Goal: Task Accomplishment & Management: Manage account settings

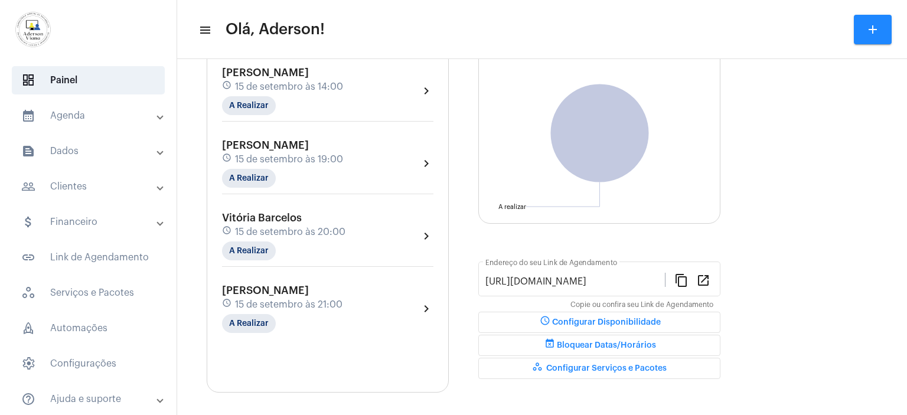
scroll to position [128, 0]
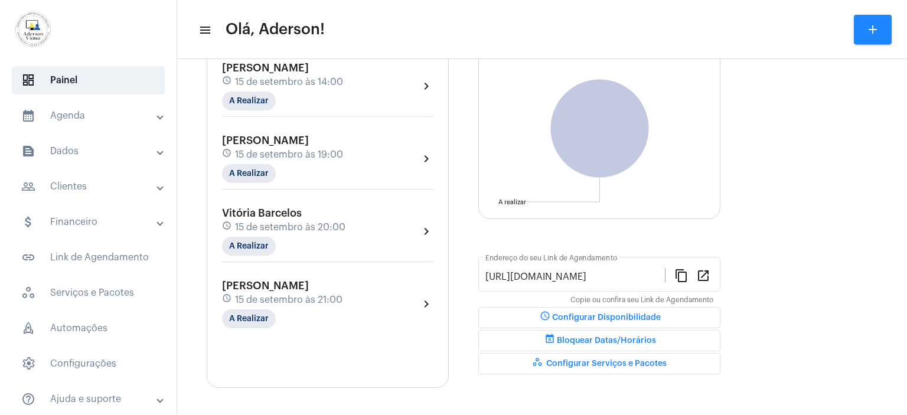
click at [71, 180] on mat-panel-title "people_outline Clientes" at bounding box center [89, 187] width 136 height 14
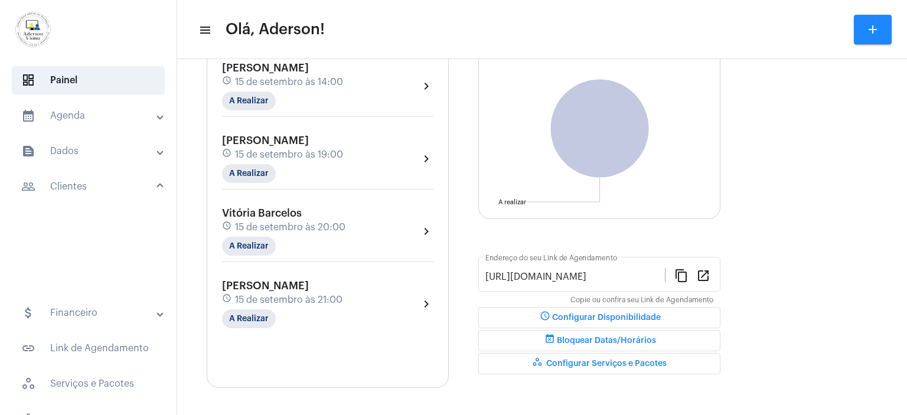
click at [71, 179] on mat-expansion-panel-header "people_outline Clientes" at bounding box center [92, 186] width 170 height 28
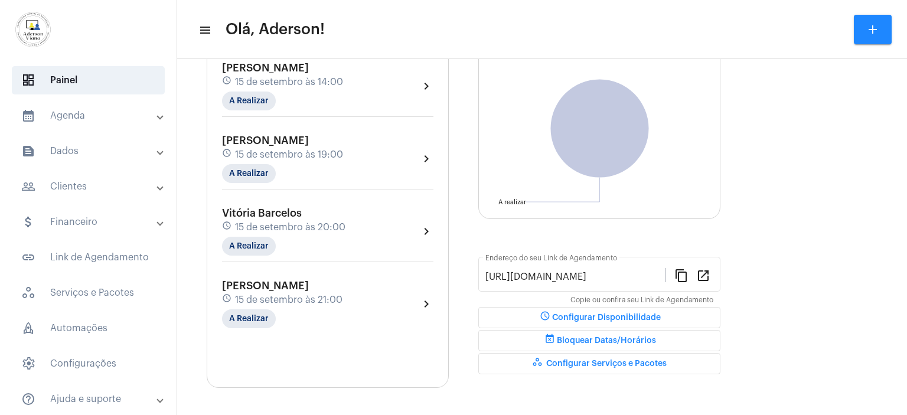
click at [71, 188] on mat-panel-title "people_outline Clientes" at bounding box center [89, 187] width 136 height 14
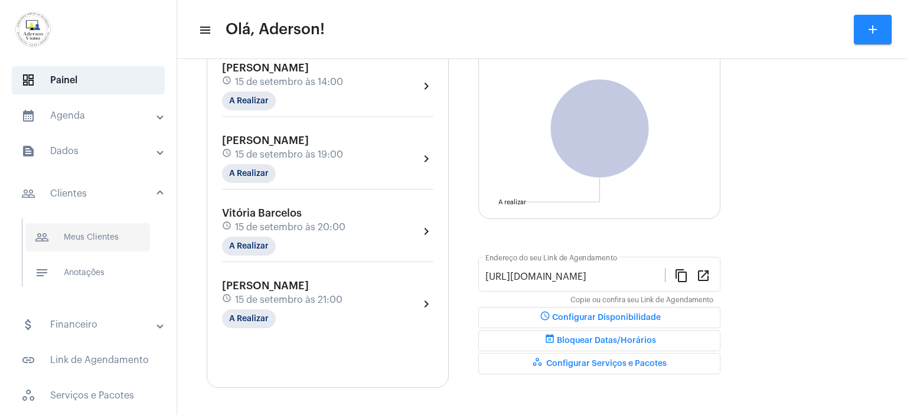
click at [88, 240] on span "people_outline Meus Clientes" at bounding box center [87, 237] width 125 height 28
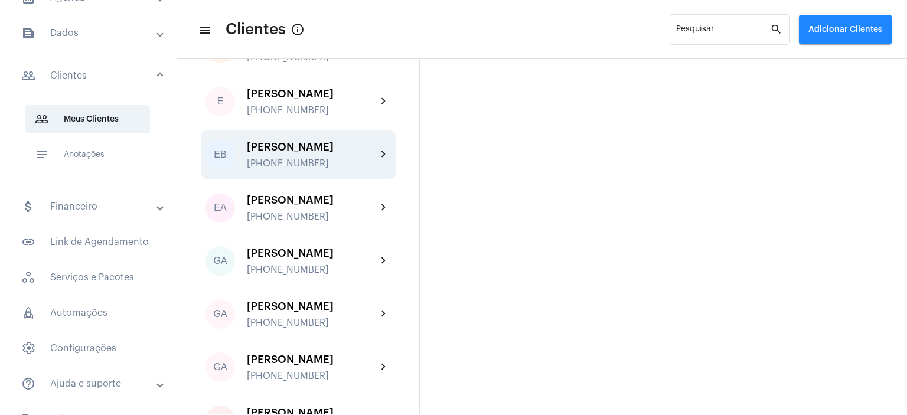
scroll to position [768, 0]
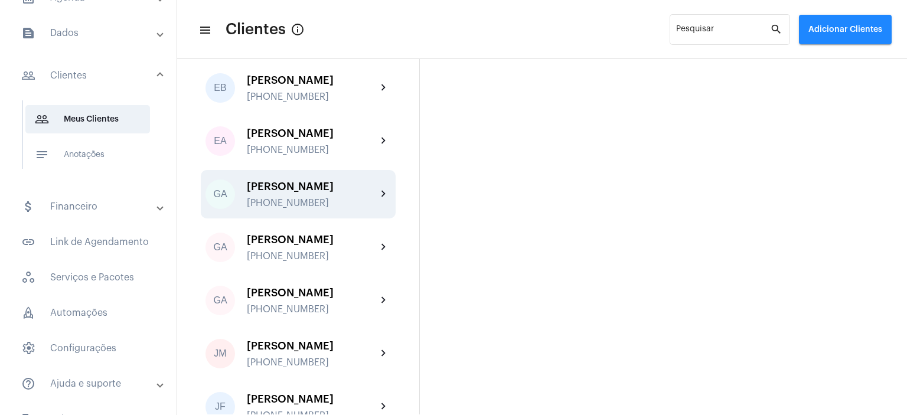
click at [318, 206] on div "[PHONE_NUMBER]" at bounding box center [312, 203] width 130 height 11
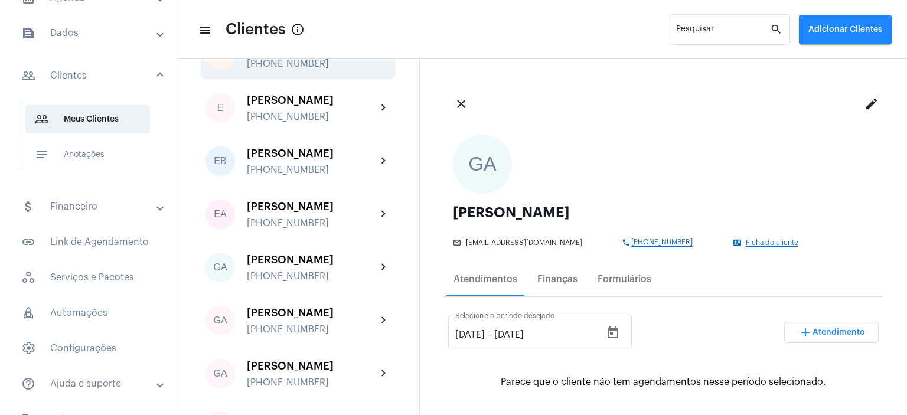
scroll to position [709, 0]
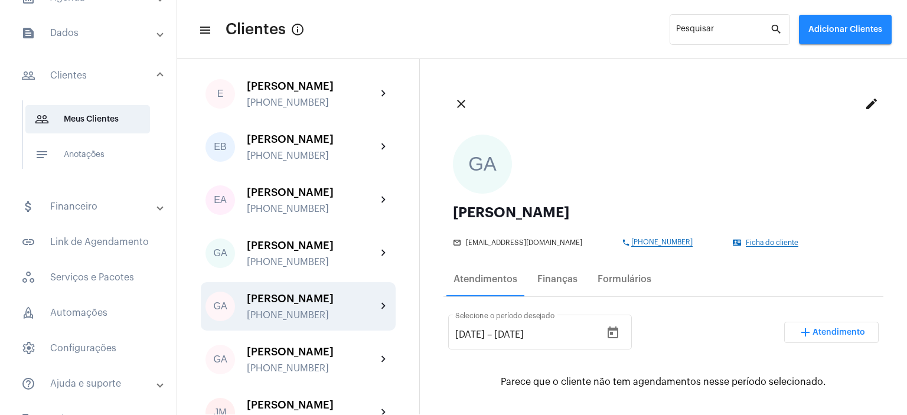
click at [294, 314] on div "[PERSON_NAME] [PHONE_NUMBER]" at bounding box center [312, 307] width 130 height 28
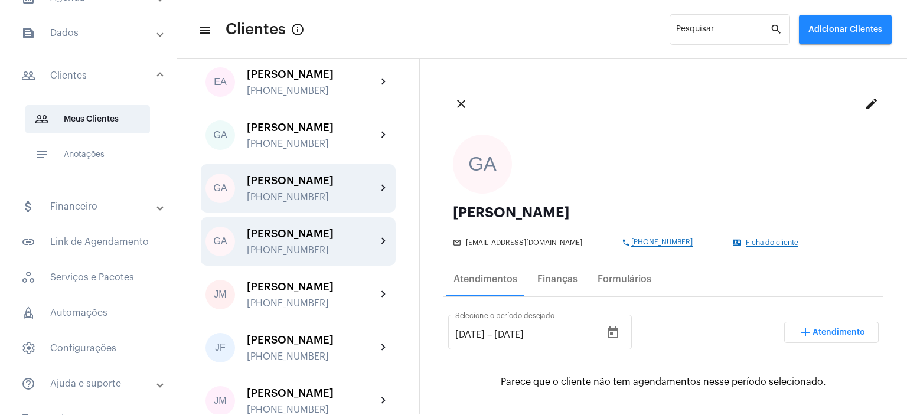
click at [295, 256] on div "[PHONE_NUMBER]" at bounding box center [312, 250] width 130 height 11
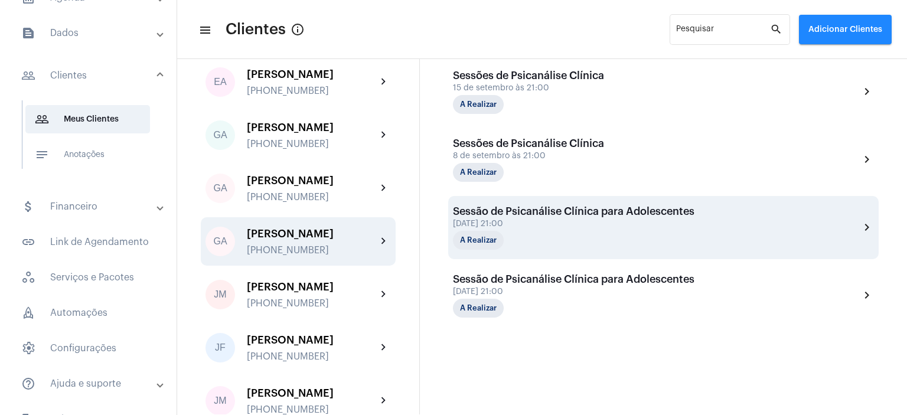
scroll to position [453, 0]
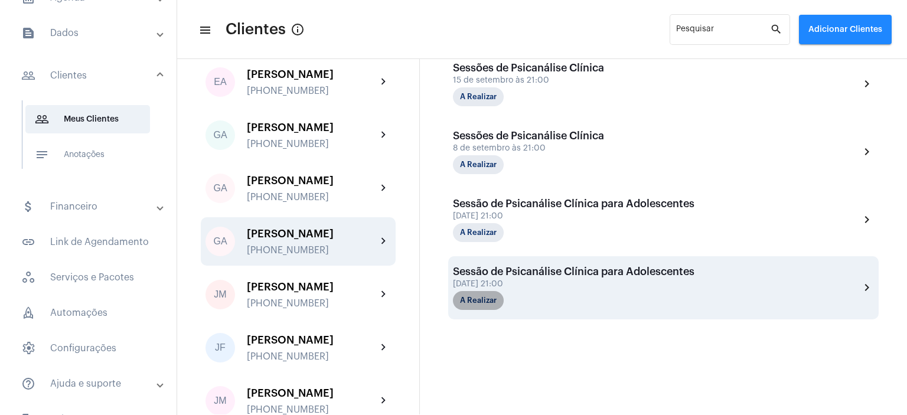
click at [494, 295] on mat-chip "A Realizar" at bounding box center [478, 300] width 51 height 19
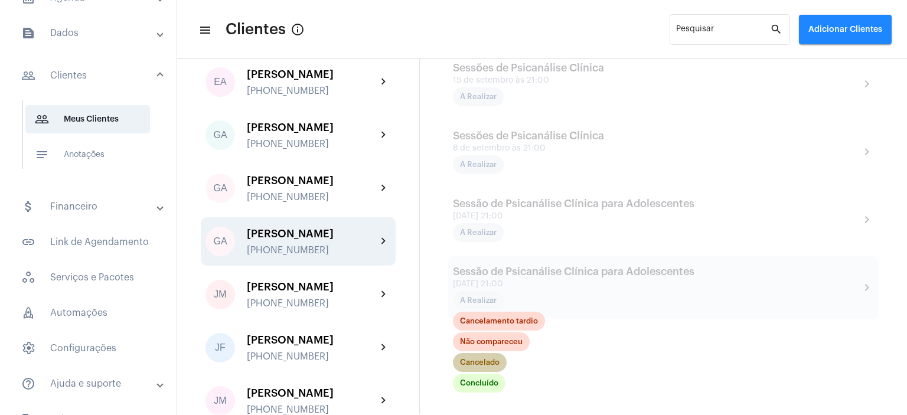
click at [495, 358] on mat-chip "Cancelado" at bounding box center [480, 362] width 54 height 19
click at [495, 358] on div "[DATE] [DATE] – [DATE] Selecione o período desejado add Atendimento Sessões de …" at bounding box center [664, 131] width 440 height 574
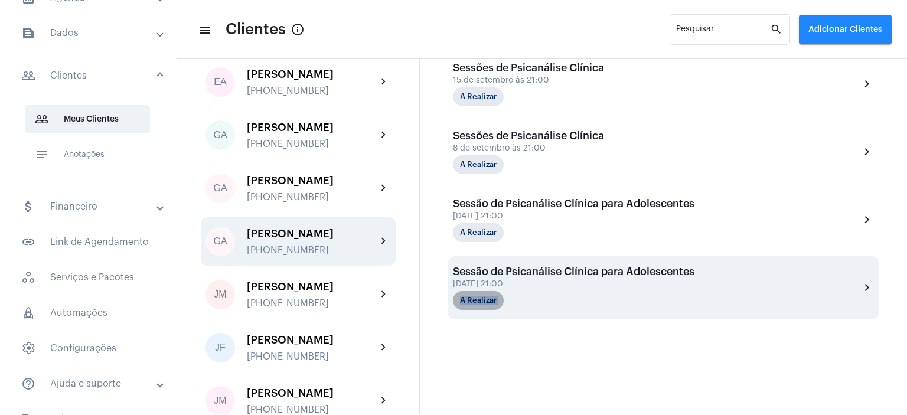
click at [493, 297] on mat-chip "A Realizar" at bounding box center [478, 300] width 51 height 19
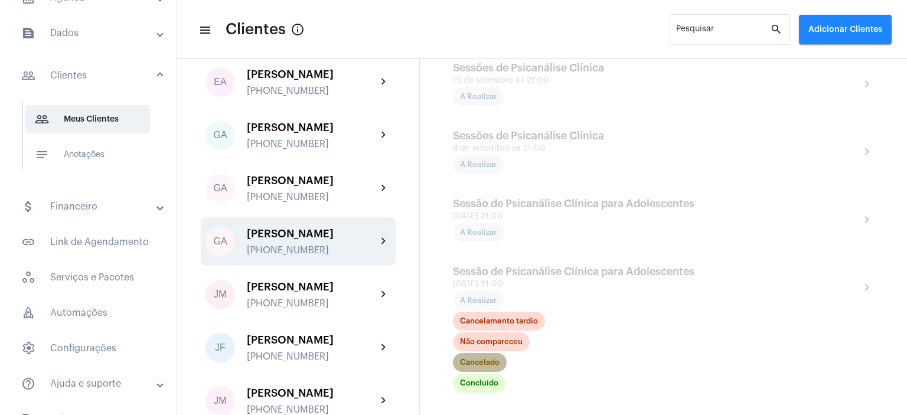
click at [491, 360] on mat-chip "Cancelado" at bounding box center [480, 362] width 54 height 19
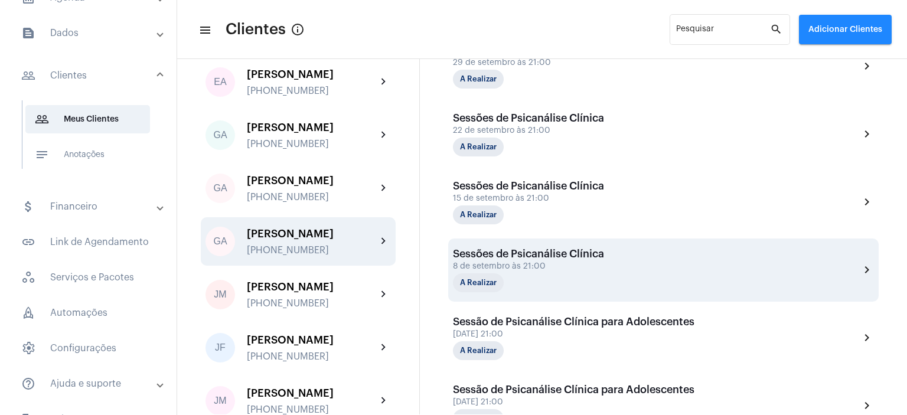
scroll to position [453, 0]
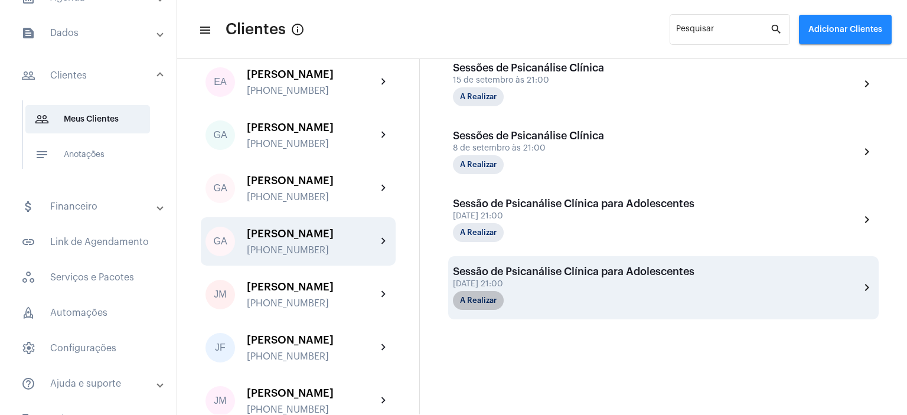
click at [493, 297] on mat-chip "A Realizar" at bounding box center [478, 300] width 51 height 19
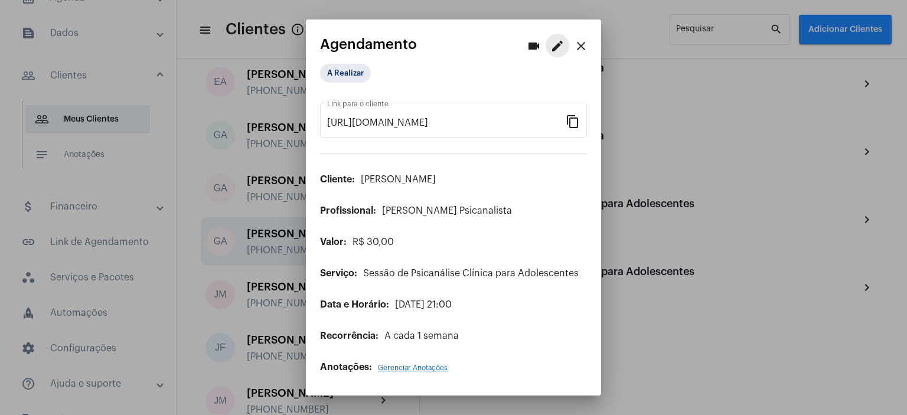
click at [555, 44] on mat-icon "edit" at bounding box center [558, 46] width 14 height 14
click at [555, 45] on mat-icon "edit" at bounding box center [558, 46] width 14 height 14
click at [355, 76] on mat-chip "A Realizar" at bounding box center [345, 73] width 51 height 19
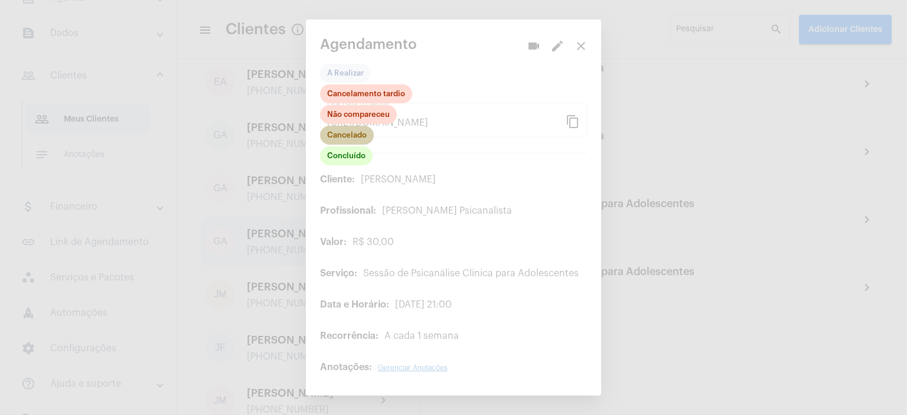
click at [359, 136] on mat-chip "Cancelado" at bounding box center [347, 135] width 54 height 19
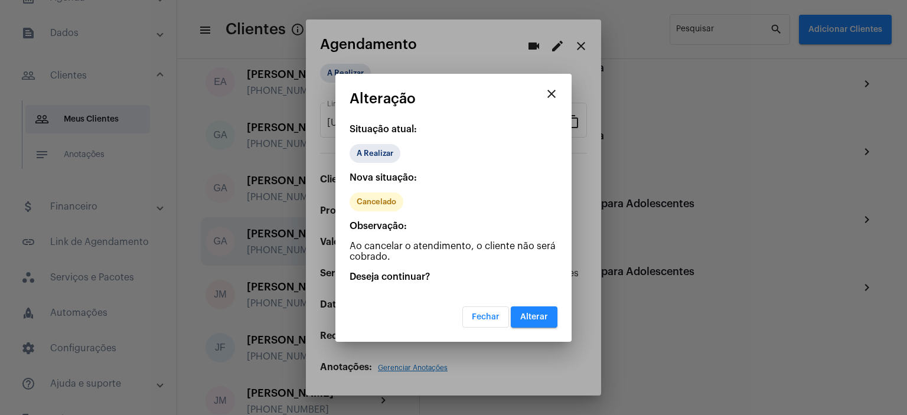
click at [539, 320] on button "Alterar" at bounding box center [534, 317] width 47 height 21
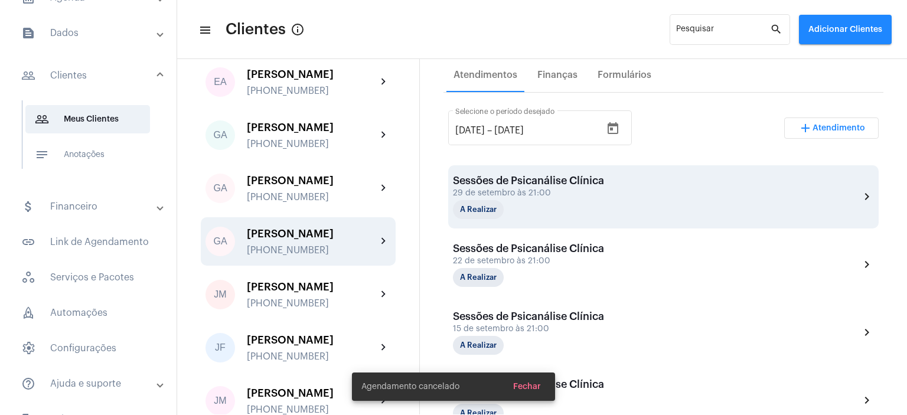
scroll to position [224, 0]
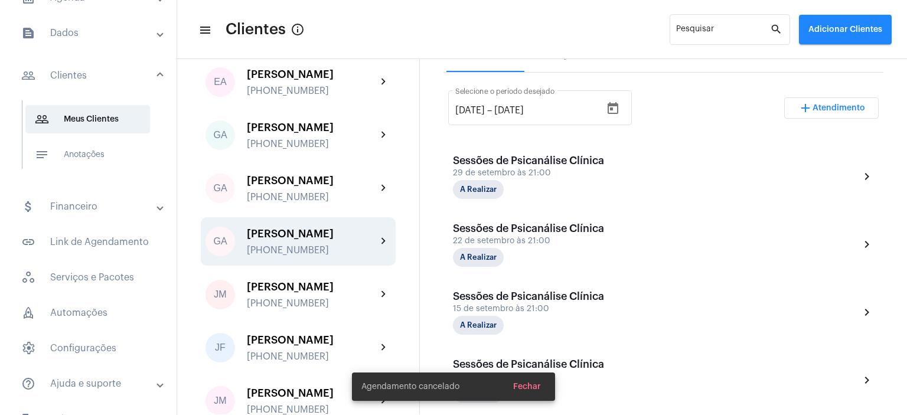
click at [528, 389] on span "Fechar" at bounding box center [527, 387] width 28 height 8
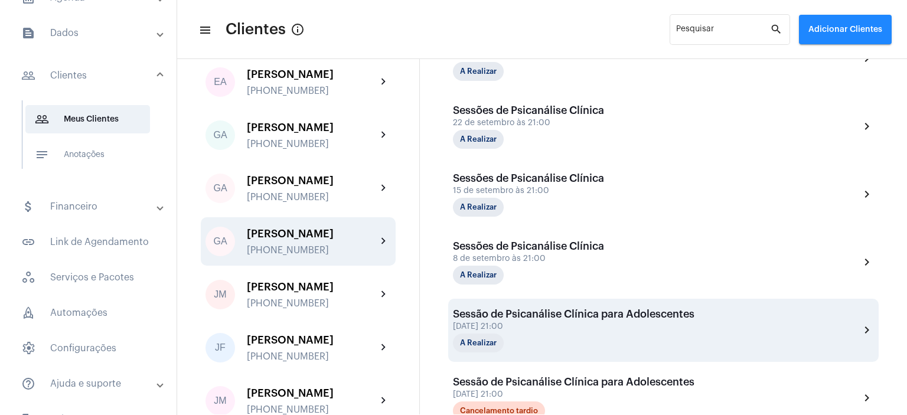
scroll to position [402, 0]
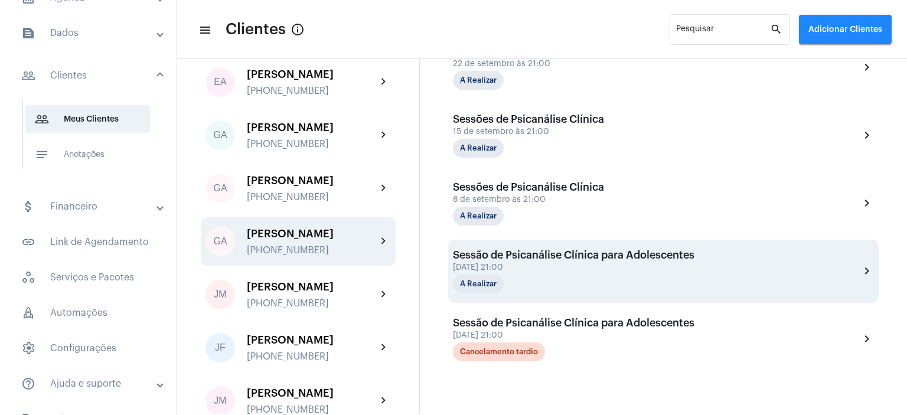
click at [546, 275] on div "A Realizar" at bounding box center [512, 284] width 118 height 19
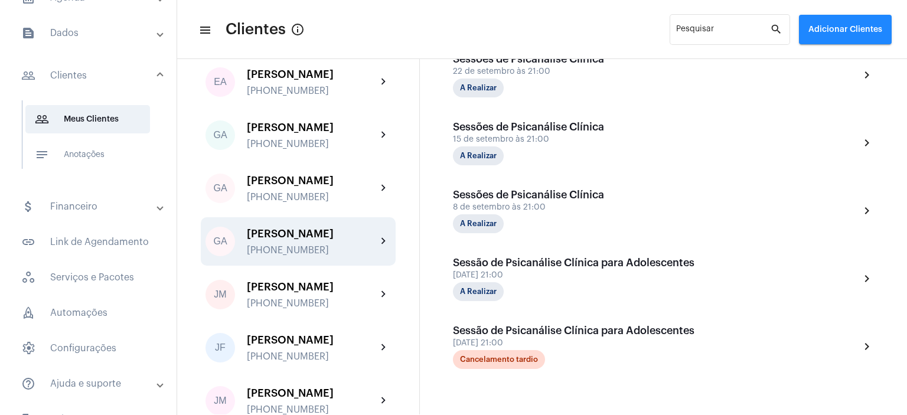
scroll to position [413, 0]
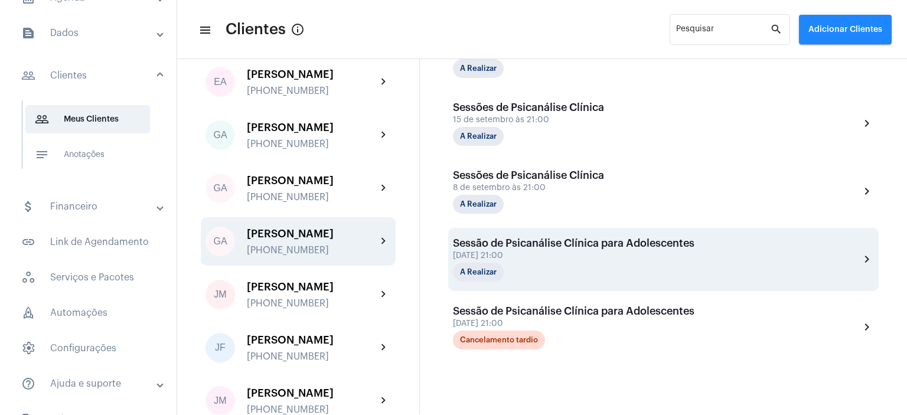
click at [545, 254] on div "[DATE] 21:00" at bounding box center [574, 256] width 242 height 9
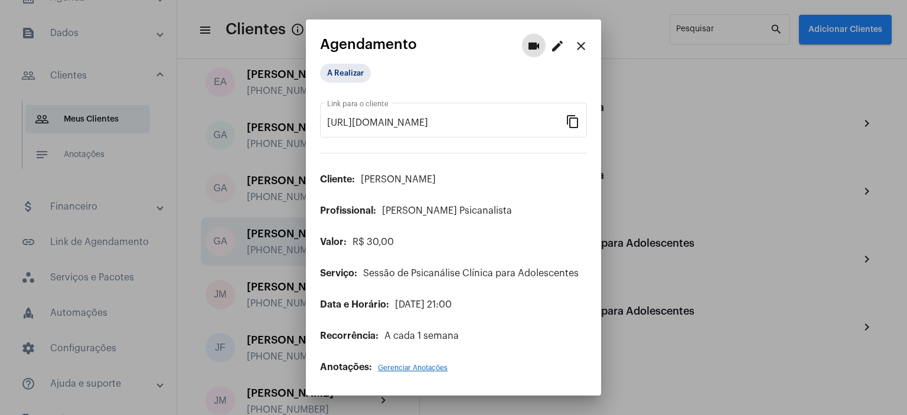
click at [555, 47] on mat-icon "edit" at bounding box center [558, 46] width 14 height 14
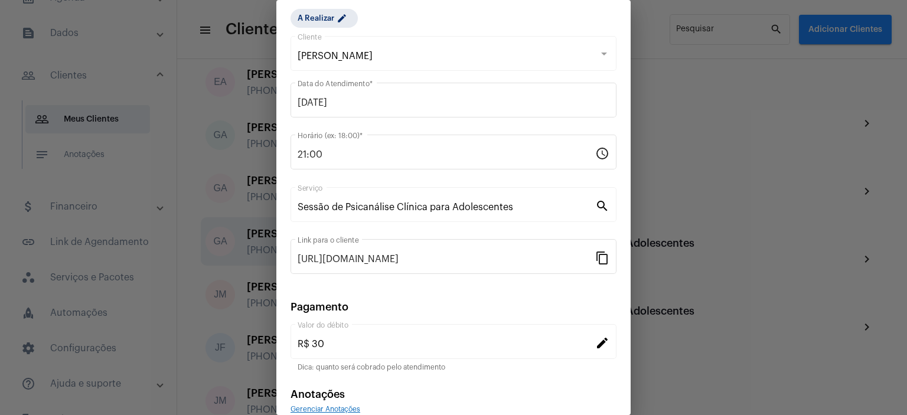
scroll to position [92, 0]
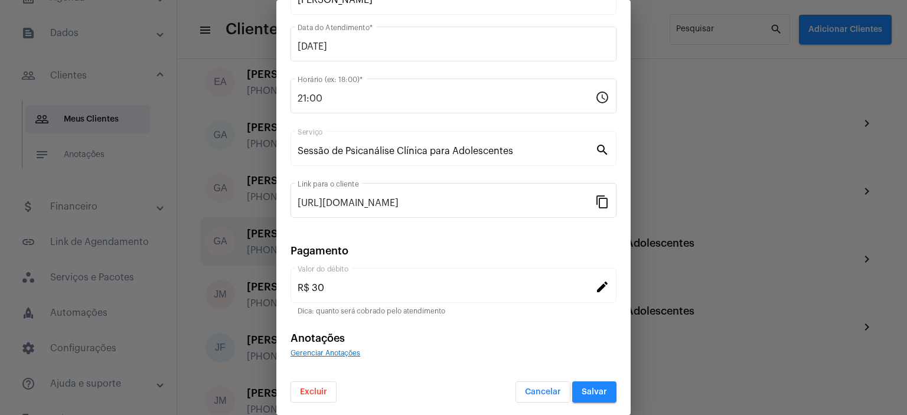
click at [305, 391] on span "Excluir" at bounding box center [313, 392] width 27 height 8
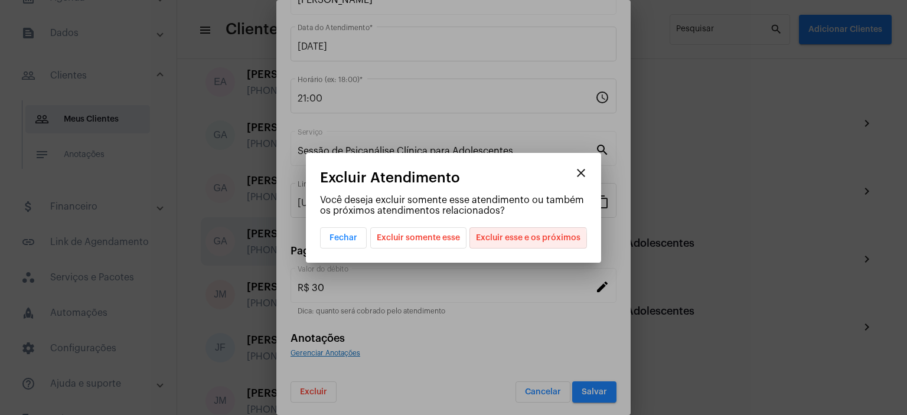
click at [521, 240] on span "Excluir esse e os próximos" at bounding box center [528, 238] width 105 height 20
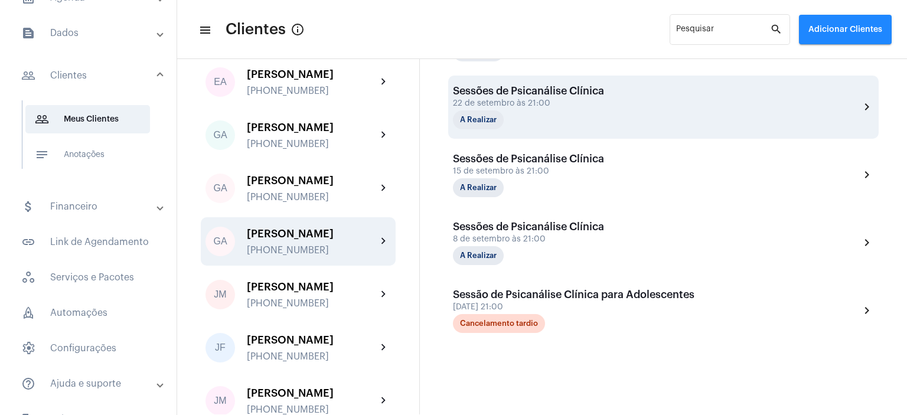
scroll to position [385, 0]
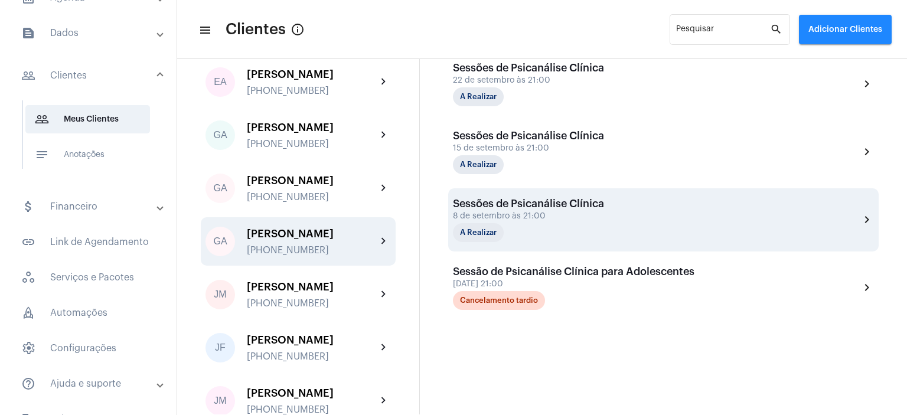
click at [522, 201] on div "Sessões de Psicanálise Clínica" at bounding box center [528, 204] width 151 height 12
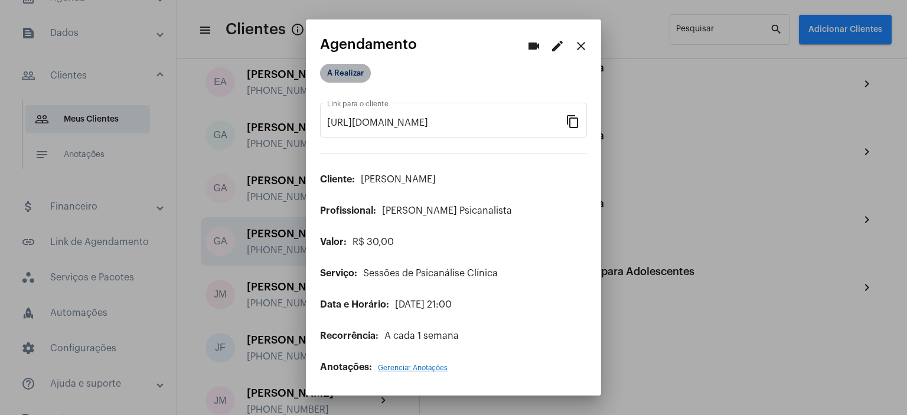
click at [346, 74] on mat-chip "A Realizar" at bounding box center [345, 73] width 51 height 19
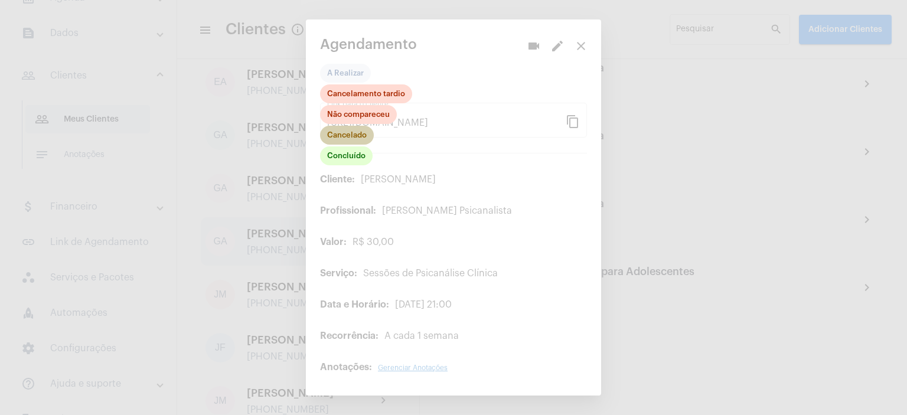
click at [343, 136] on mat-chip "Cancelado" at bounding box center [347, 135] width 54 height 19
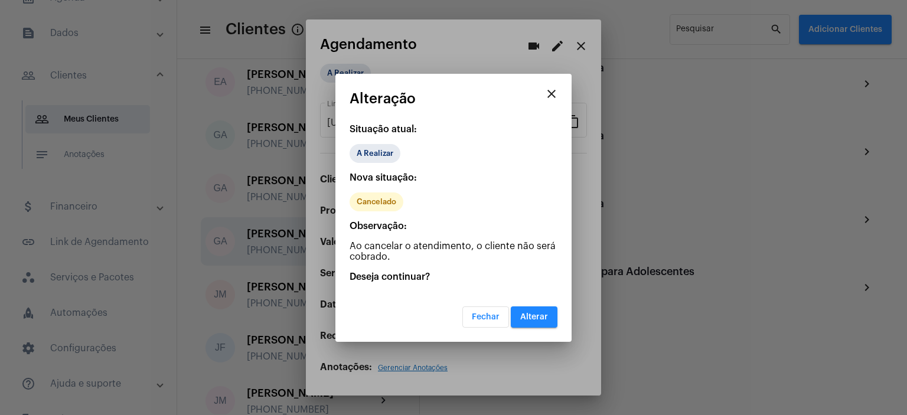
click at [530, 318] on span "Alterar" at bounding box center [534, 317] width 28 height 8
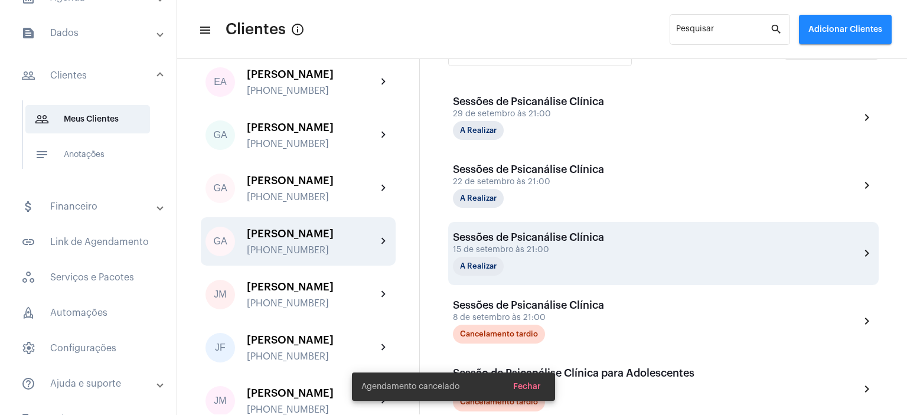
scroll to position [343, 0]
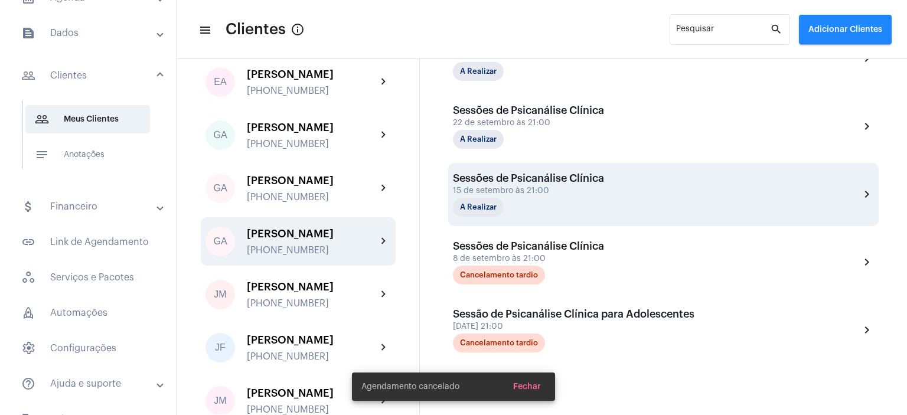
click at [535, 189] on div "15 de setembro às 21:00" at bounding box center [528, 191] width 151 height 9
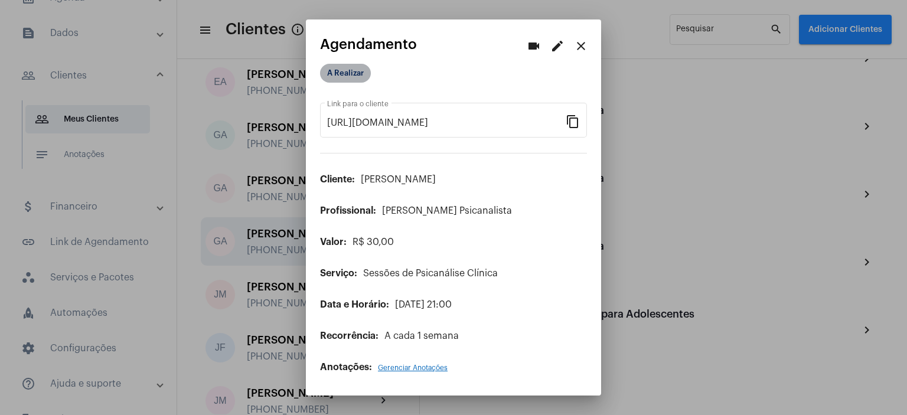
click at [356, 73] on mat-chip "A Realizar" at bounding box center [345, 73] width 51 height 19
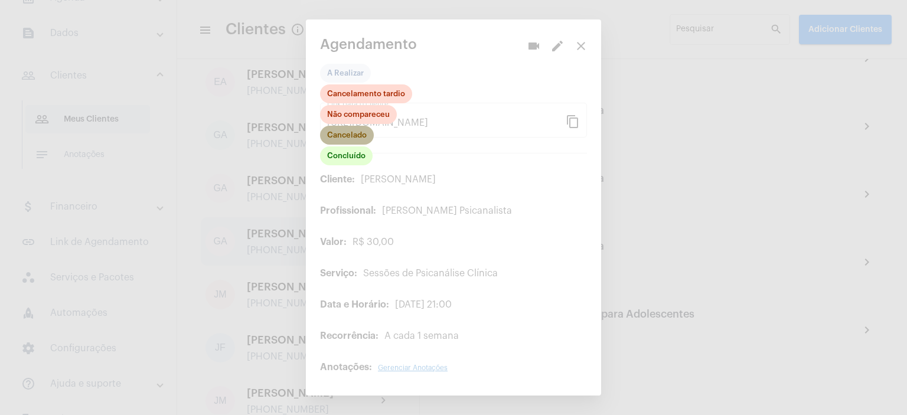
click at [360, 138] on mat-chip "Cancelado" at bounding box center [347, 135] width 54 height 19
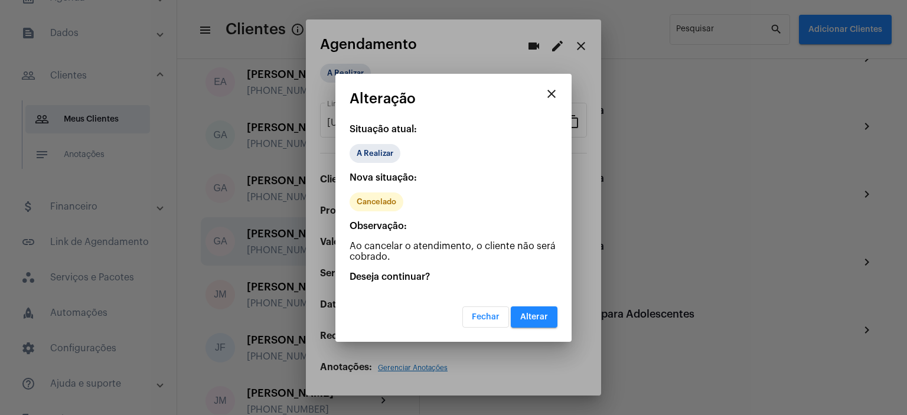
click at [532, 319] on span "Alterar" at bounding box center [534, 317] width 28 height 8
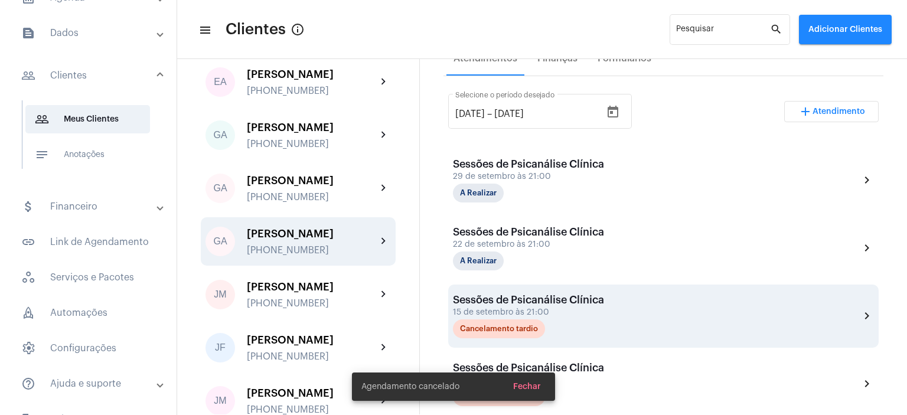
scroll to position [241, 0]
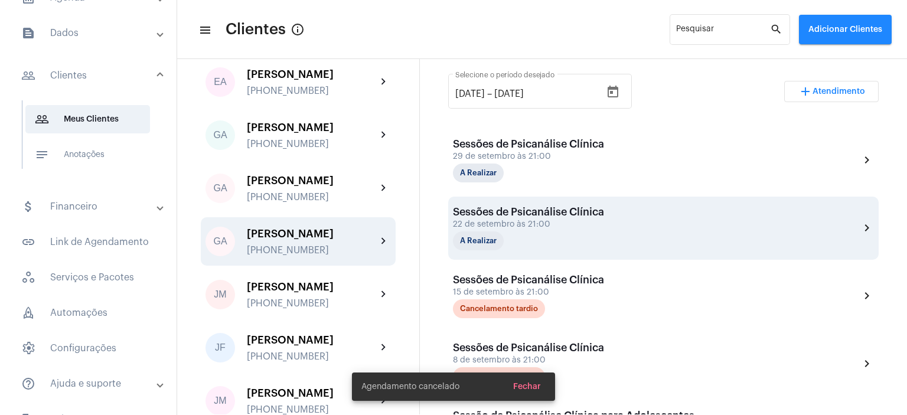
click at [534, 227] on div "22 de setembro às 21:00" at bounding box center [528, 224] width 151 height 9
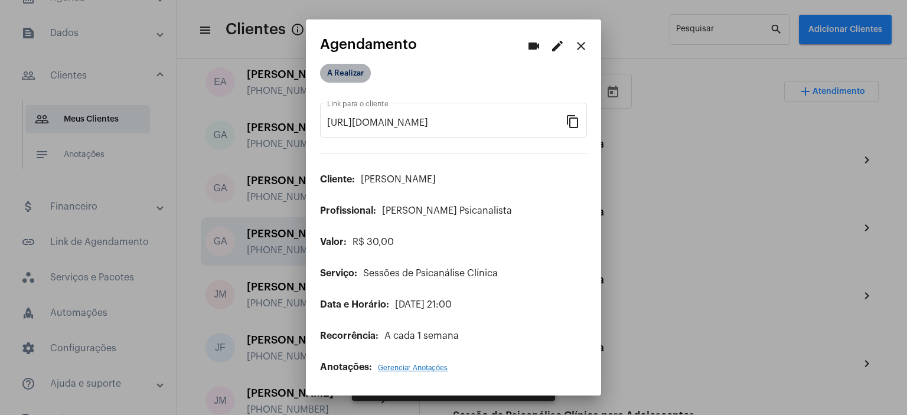
click at [345, 75] on mat-chip "A Realizar" at bounding box center [345, 73] width 51 height 19
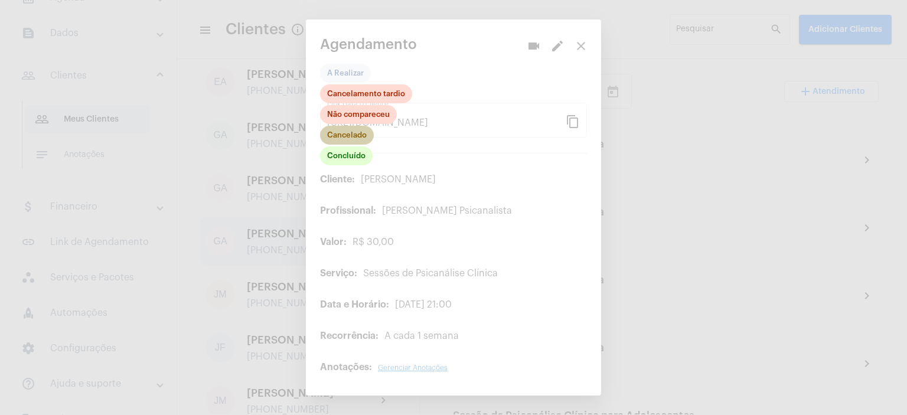
click at [350, 137] on mat-chip "Cancelado" at bounding box center [347, 135] width 54 height 19
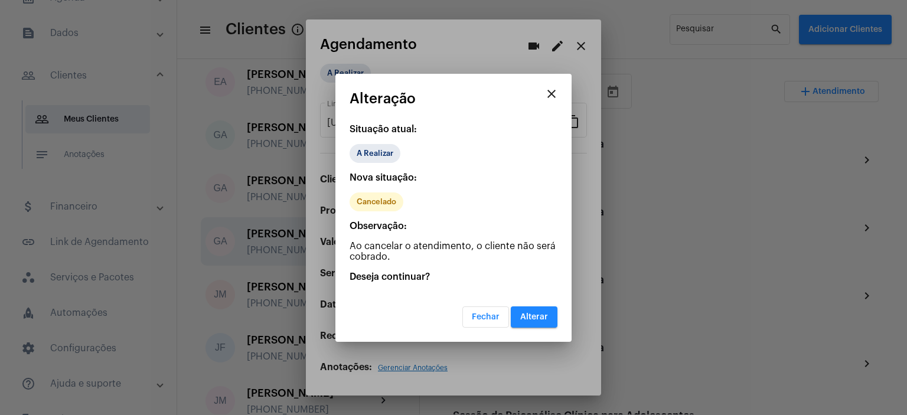
click at [541, 326] on div "Fechar Alterar" at bounding box center [510, 317] width 95 height 21
click at [539, 318] on span "Alterar" at bounding box center [534, 317] width 28 height 8
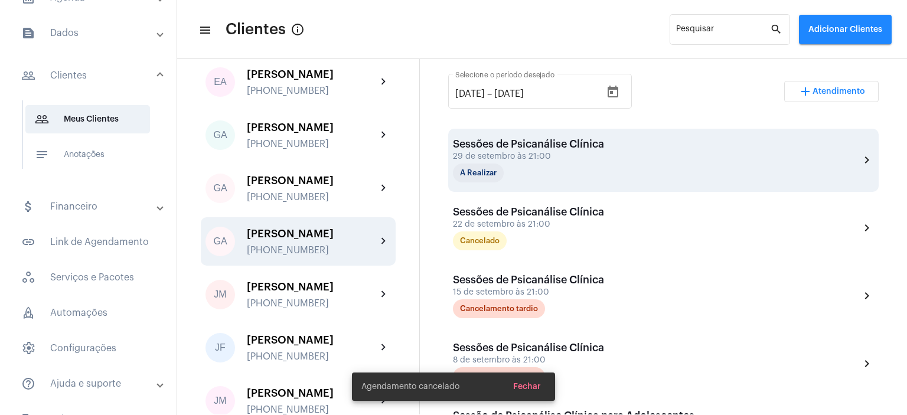
click at [517, 164] on div "A Realizar" at bounding box center [512, 173] width 118 height 19
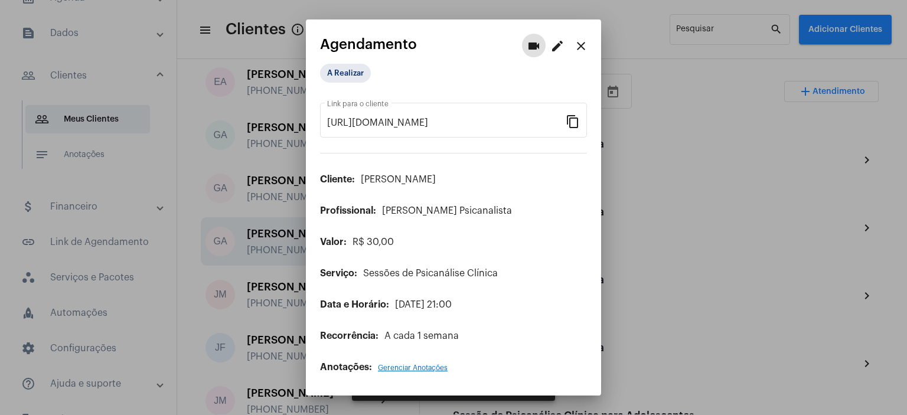
click at [459, 66] on div "A Realizar" at bounding box center [453, 76] width 267 height 25
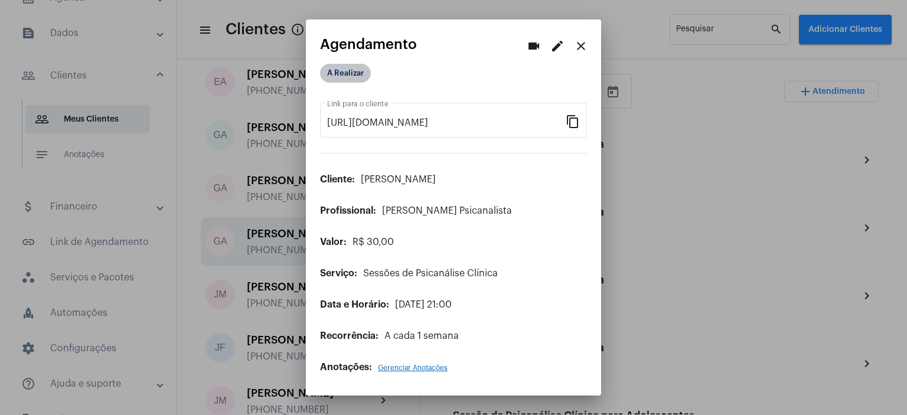
click at [352, 79] on mat-chip "A Realizar" at bounding box center [345, 73] width 51 height 19
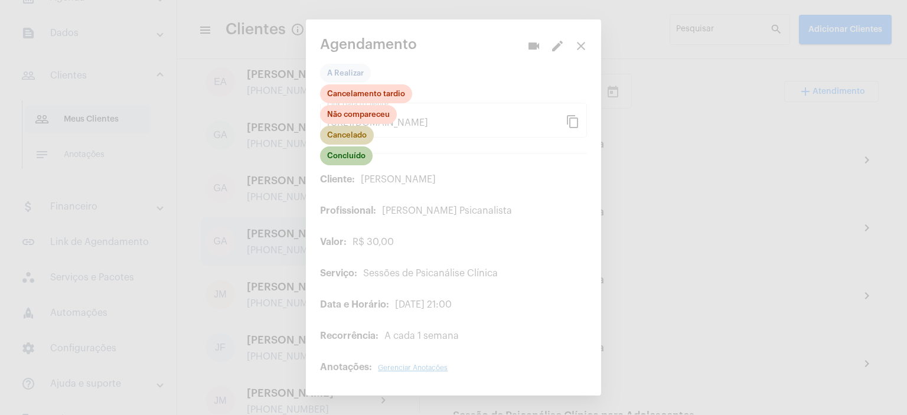
drag, startPoint x: 356, startPoint y: 156, endPoint x: 354, endPoint y: 138, distance: 17.8
click at [354, 138] on div "Concluído Cancelado Não compareceu Cancelamento tardio" at bounding box center [366, 125] width 92 height 83
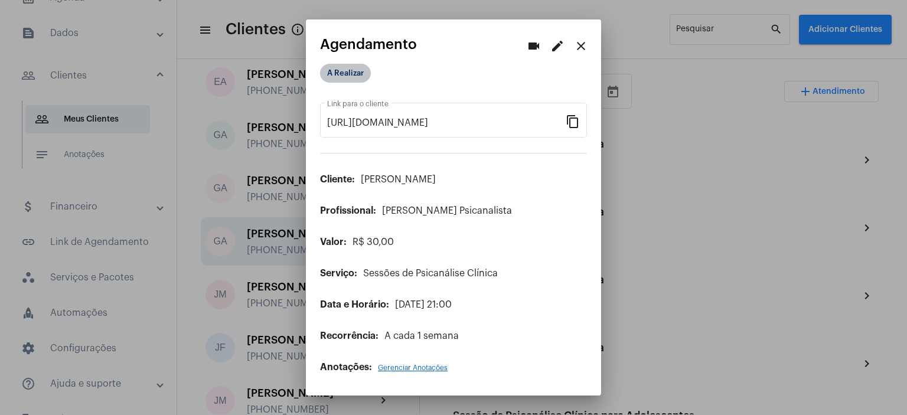
click at [354, 67] on mat-chip "A Realizar" at bounding box center [345, 73] width 51 height 19
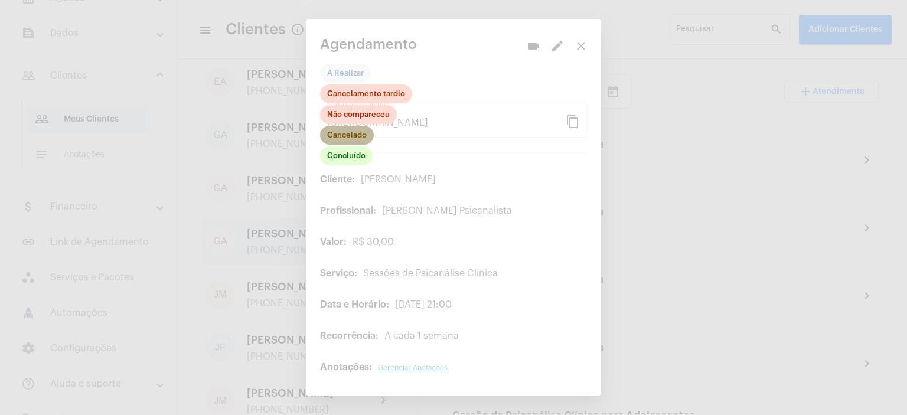
click at [356, 131] on mat-chip "Cancelado" at bounding box center [347, 135] width 54 height 19
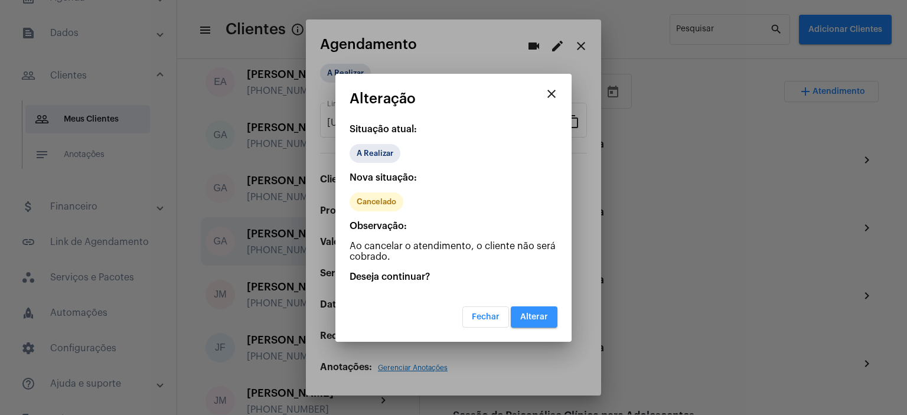
click at [537, 316] on span "Alterar" at bounding box center [534, 317] width 28 height 8
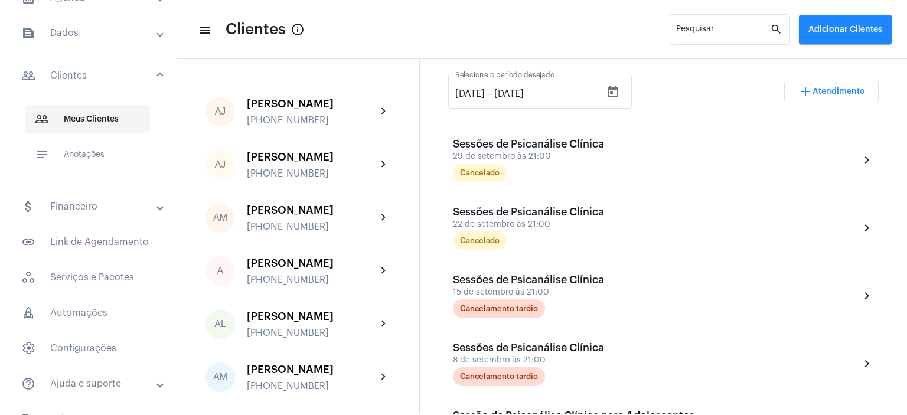
click at [104, 122] on span "people_outline Meus Clientes" at bounding box center [87, 119] width 125 height 28
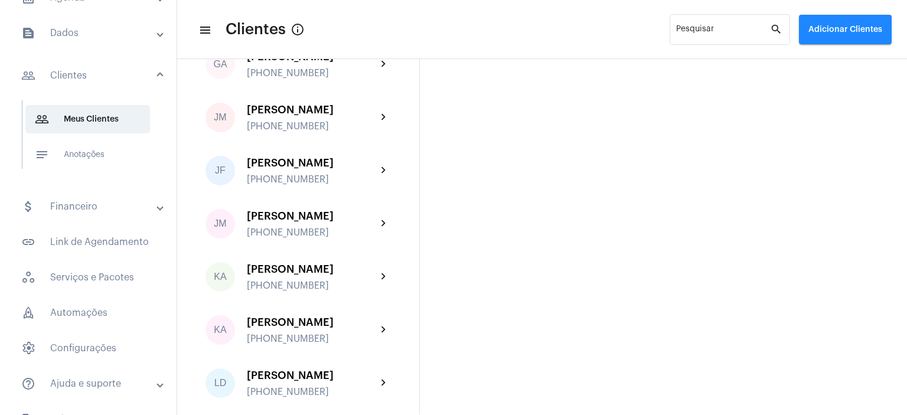
scroll to position [1122, 0]
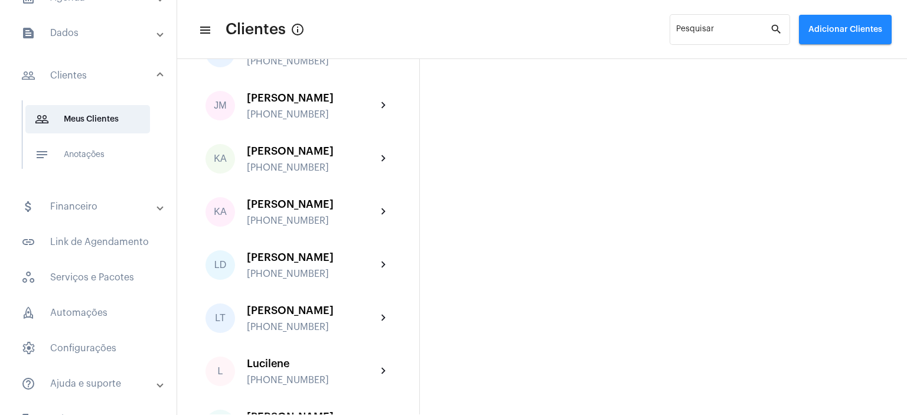
click at [77, 75] on mat-panel-title "people_outline Clientes" at bounding box center [89, 76] width 136 height 14
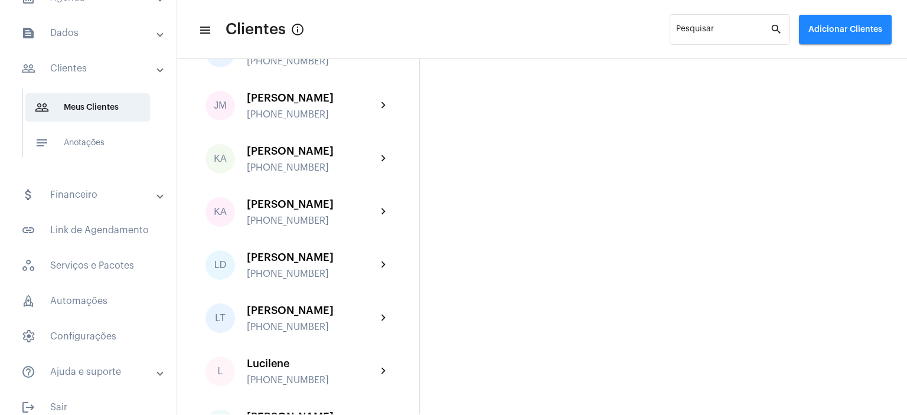
scroll to position [40, 0]
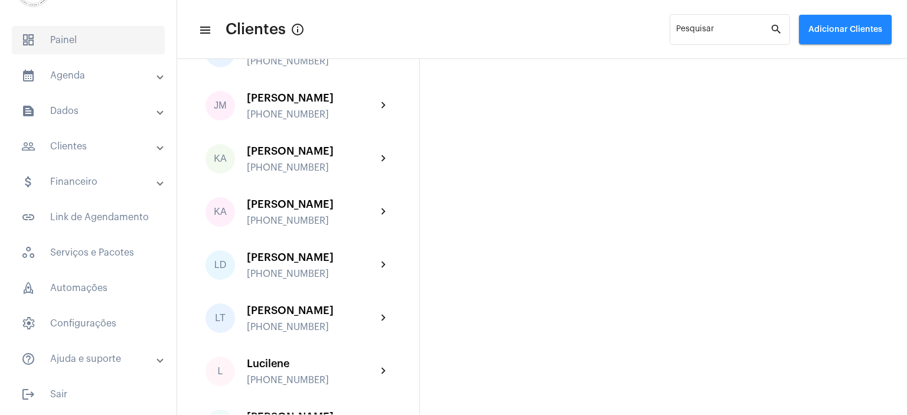
click at [74, 40] on span "dashboard Painel" at bounding box center [88, 40] width 153 height 28
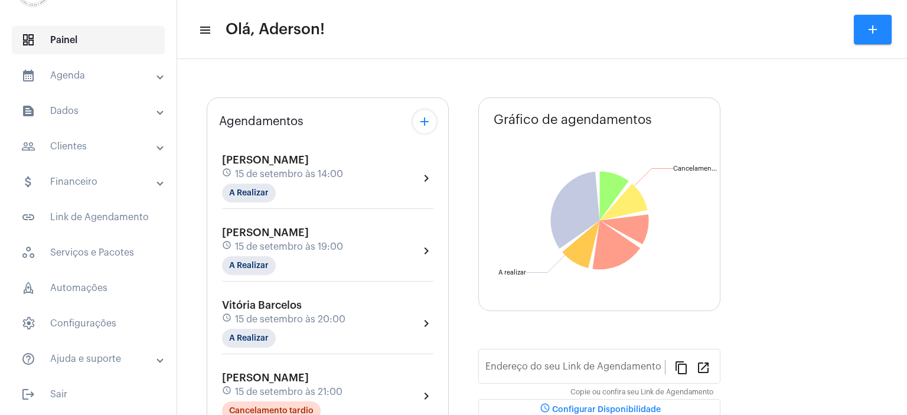
type input "[URL][DOMAIN_NAME]"
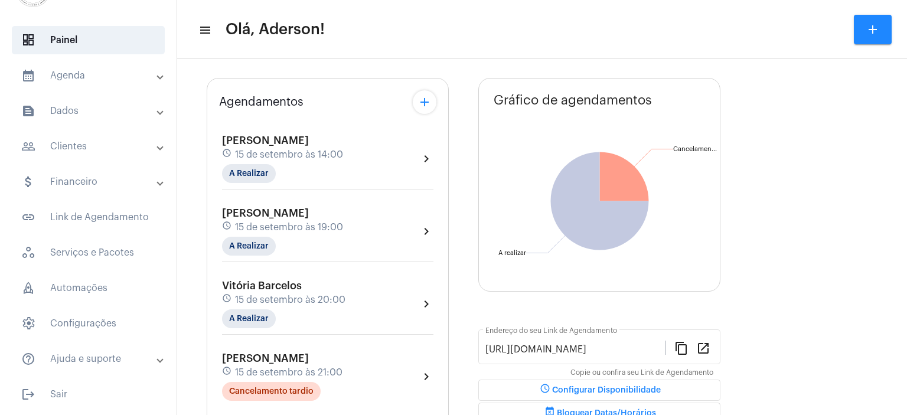
scroll to position [128, 0]
